Goal: Task Accomplishment & Management: Manage account settings

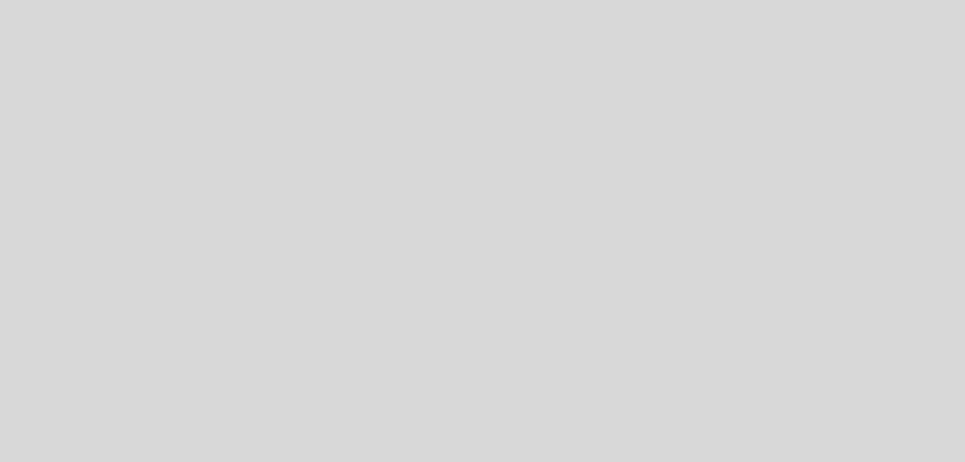
select select "es"
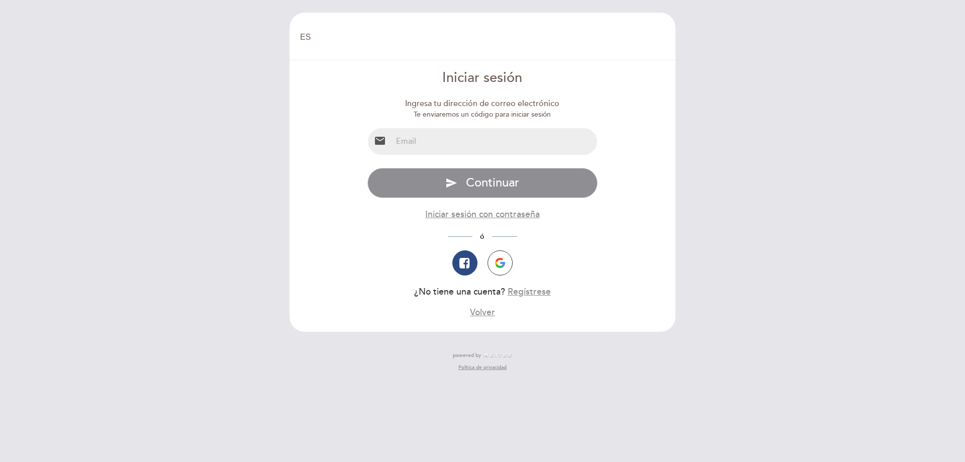
click at [478, 150] on input "email" at bounding box center [494, 141] width 205 height 27
type input "[EMAIL_ADDRESS][DOMAIN_NAME]"
click at [367, 168] on button "send Continuar" at bounding box center [482, 183] width 231 height 30
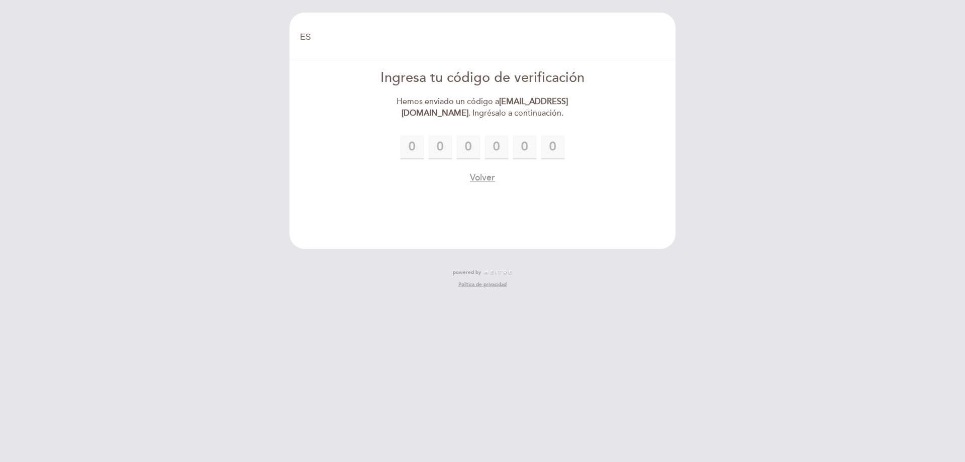
type input "3"
type input "8"
type input "3"
type input "9"
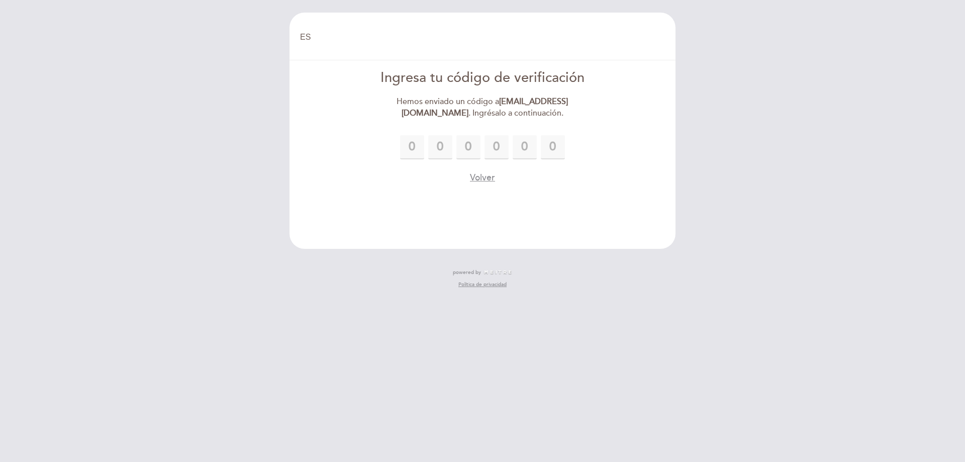
type input "9"
